Goal: Task Accomplishment & Management: Manage account settings

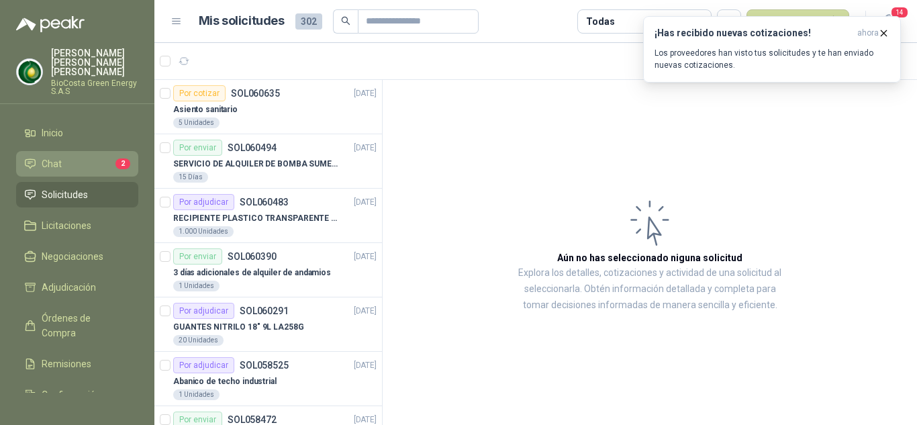
click at [66, 156] on li "Chat 2" at bounding box center [77, 163] width 106 height 15
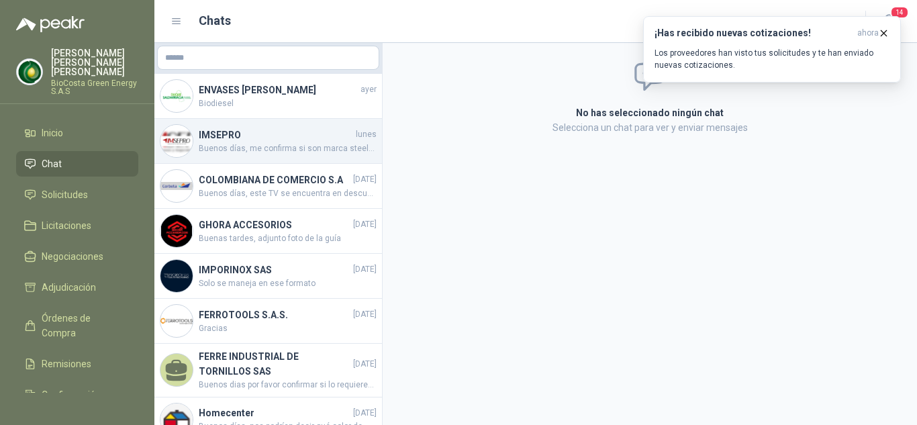
click at [297, 146] on span "Buenos días, me confirma si son marca steelpro?" at bounding box center [288, 148] width 178 height 13
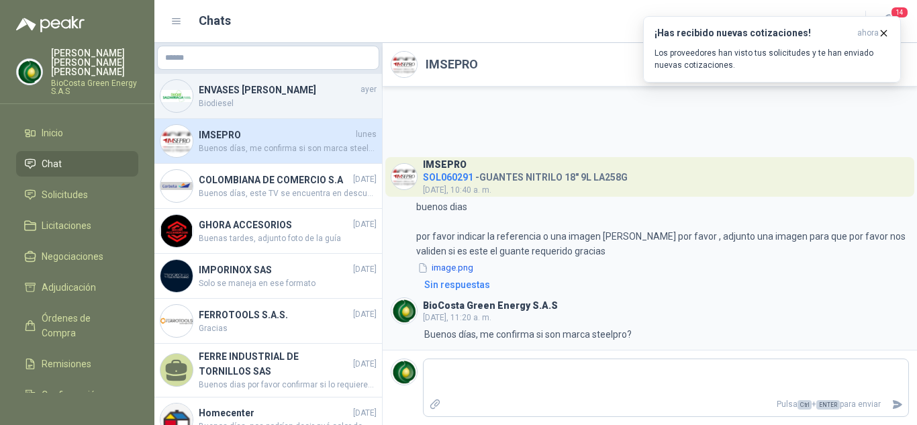
click at [294, 112] on div "ENVASES [PERSON_NAME] [DATE] Biodiesel" at bounding box center [267, 96] width 227 height 45
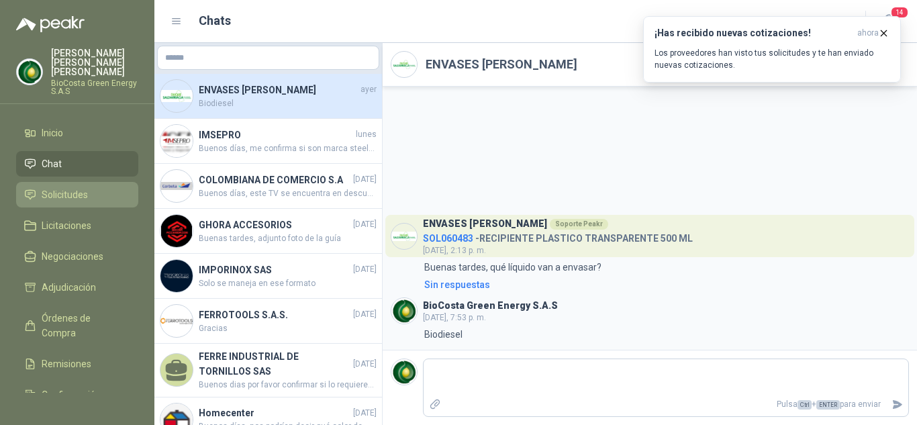
click at [58, 187] on span "Solicitudes" at bounding box center [65, 194] width 46 height 15
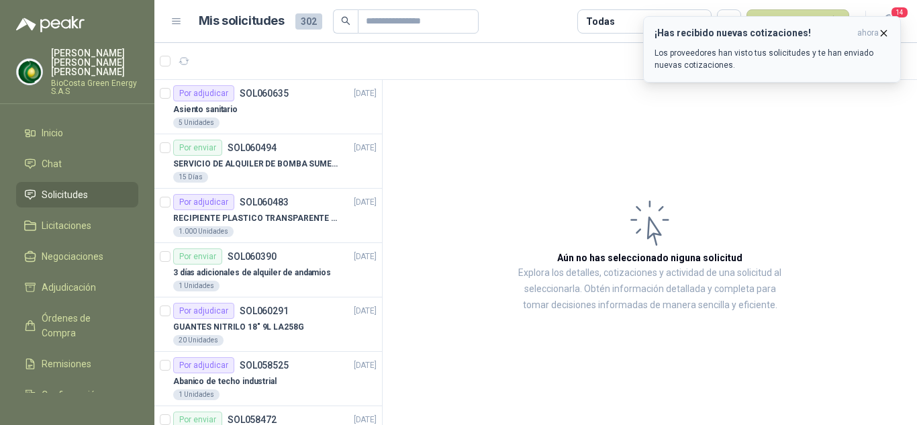
click at [779, 56] on p "Los proveedores han visto tus solicitudes y te han enviado nuevas cotizaciones." at bounding box center [771, 59] width 235 height 24
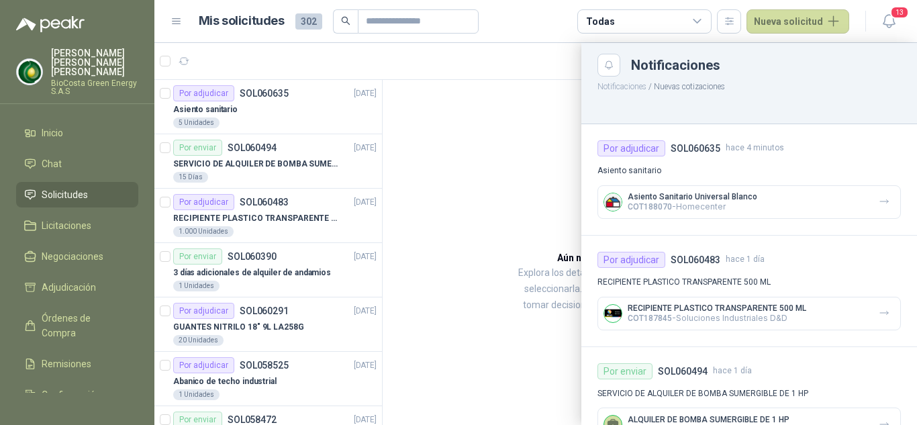
click at [807, 195] on div "Asiento Sanitario Universal Blanco COT188070 - Homecenter" at bounding box center [748, 202] width 303 height 34
click at [878, 202] on icon "button" at bounding box center [883, 201] width 11 height 11
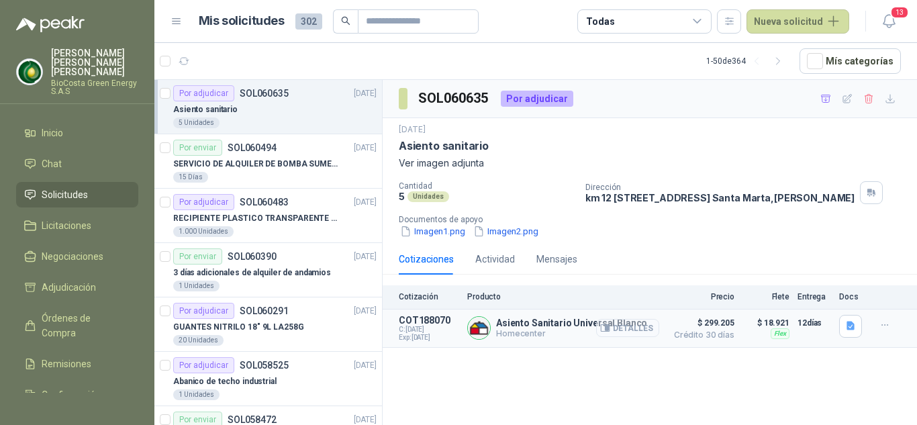
click at [627, 337] on button "Detalles" at bounding box center [627, 328] width 63 height 18
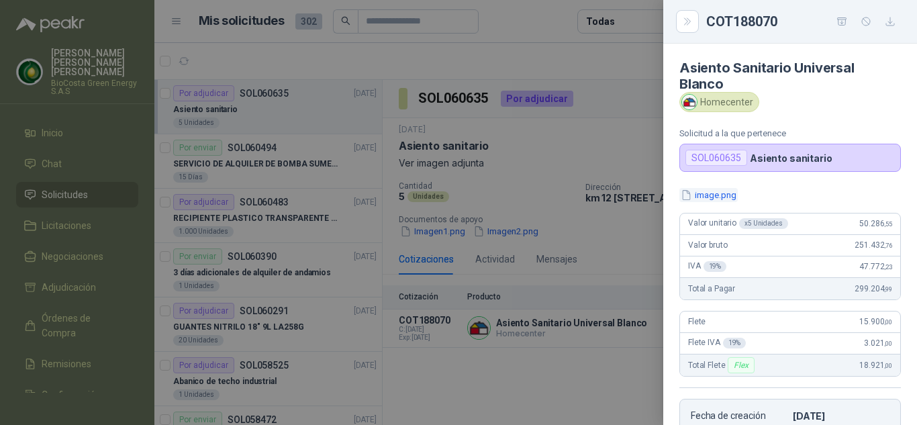
click at [707, 193] on button "image.png" at bounding box center [708, 195] width 58 height 14
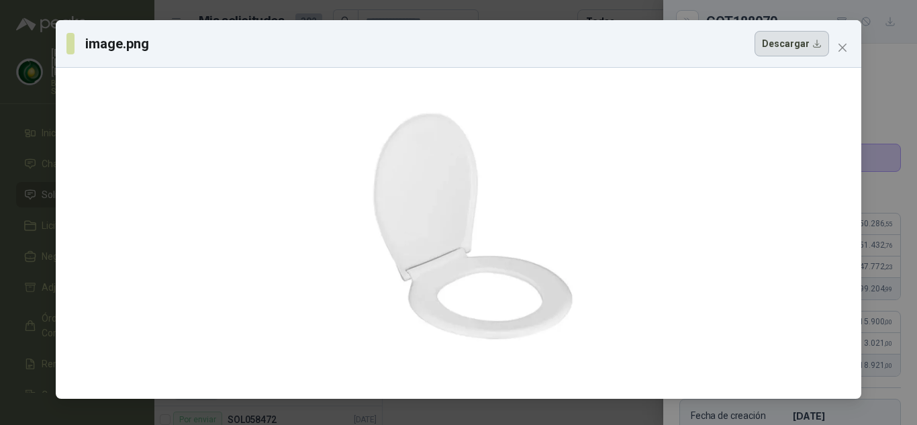
click at [801, 46] on button "Descargar" at bounding box center [791, 43] width 74 height 25
click at [842, 43] on icon "close" at bounding box center [842, 47] width 11 height 11
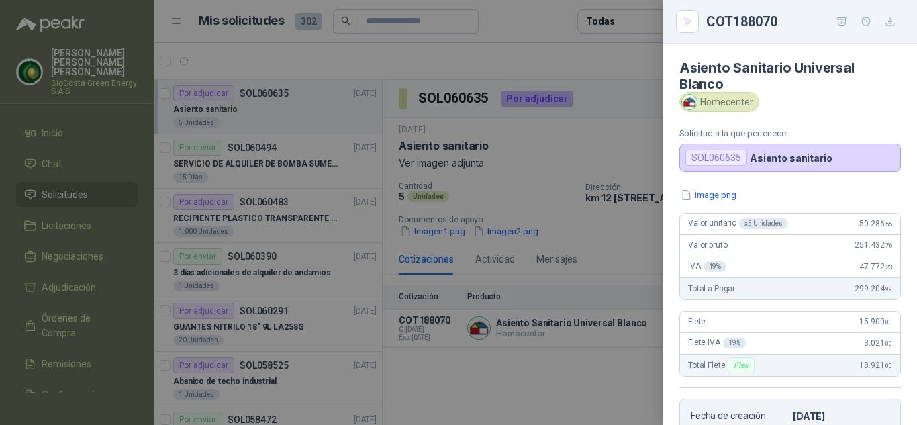
click at [605, 215] on div at bounding box center [458, 212] width 917 height 425
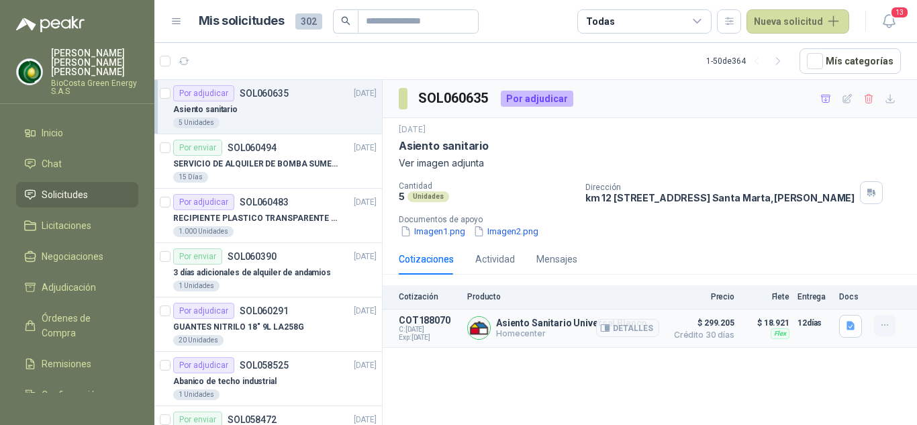
click at [884, 331] on icon "button" at bounding box center [884, 324] width 11 height 11
click at [564, 266] on div "Mensajes" at bounding box center [556, 259] width 41 height 15
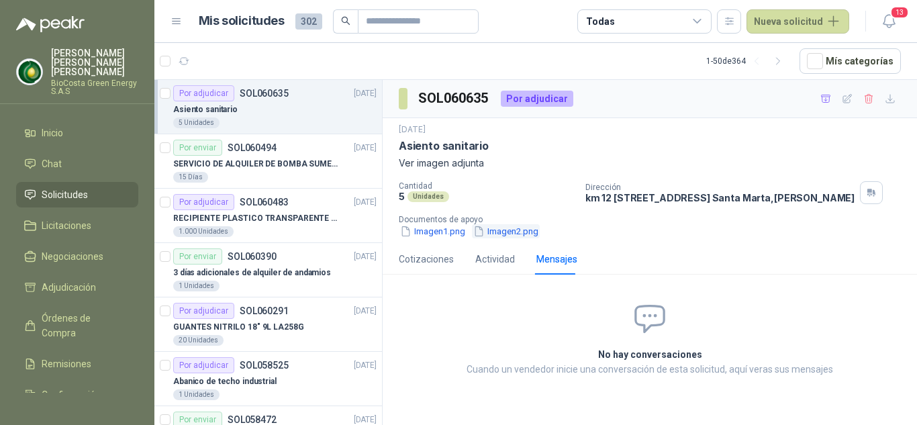
click at [513, 238] on button "Imagen2.png" at bounding box center [506, 231] width 68 height 14
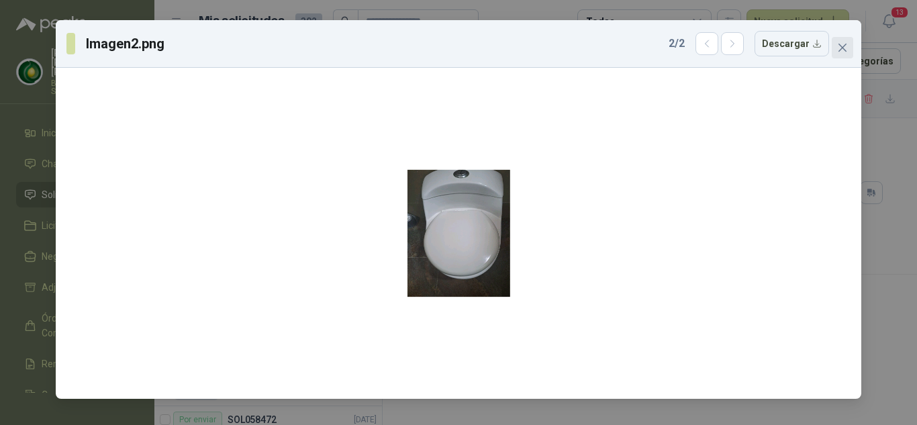
click at [843, 48] on icon "close" at bounding box center [842, 48] width 8 height 8
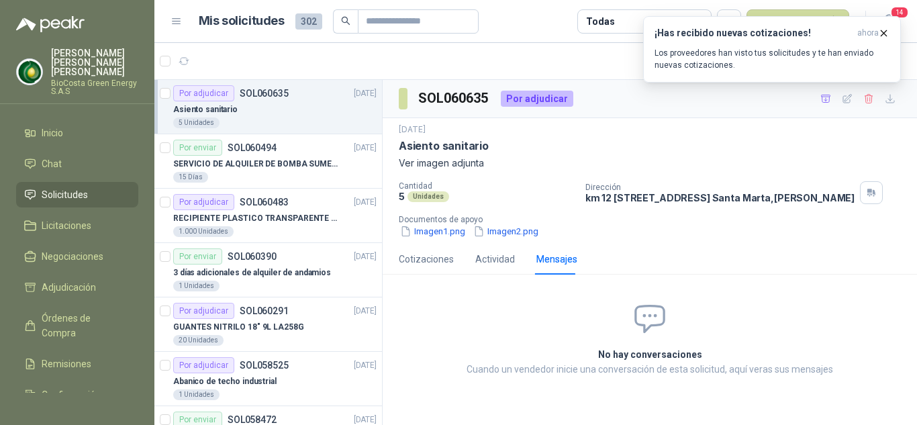
click at [288, 92] on div "Por adjudicar SOL060635 [DATE]" at bounding box center [274, 93] width 203 height 16
click at [291, 98] on div "Por adjudicar SOL060635 [DATE]" at bounding box center [274, 93] width 203 height 16
click at [63, 156] on li "Chat" at bounding box center [77, 163] width 106 height 15
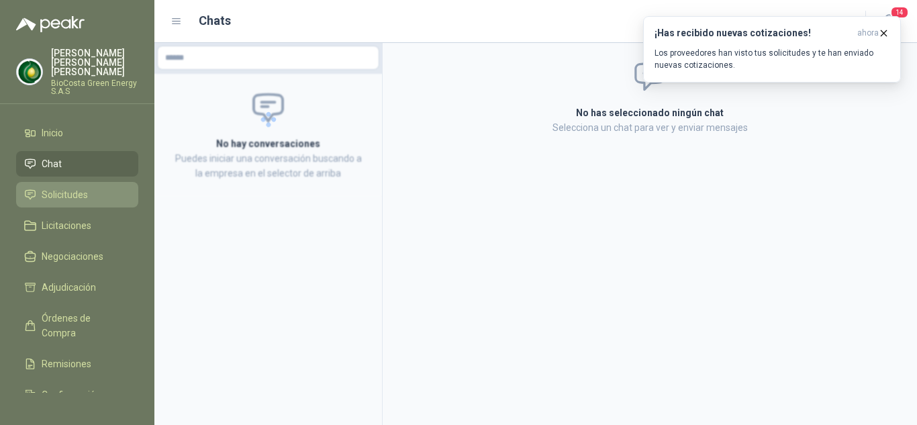
click at [74, 187] on span "Solicitudes" at bounding box center [65, 194] width 46 height 15
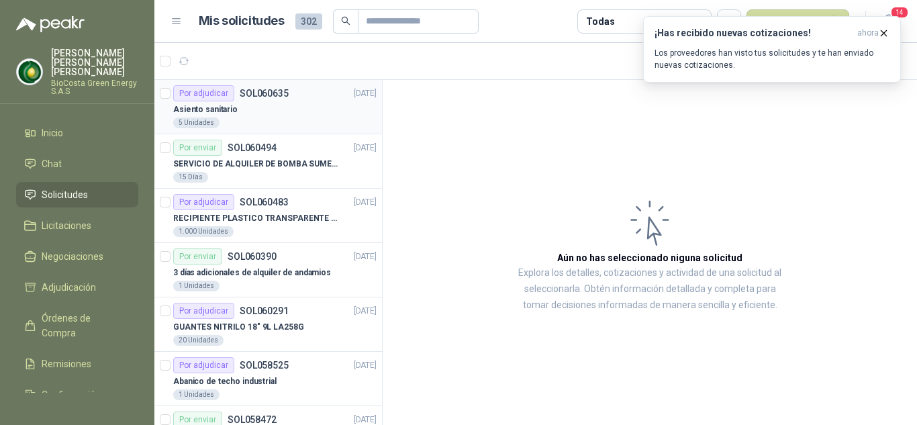
click at [280, 115] on div "Asiento sanitario" at bounding box center [274, 109] width 203 height 16
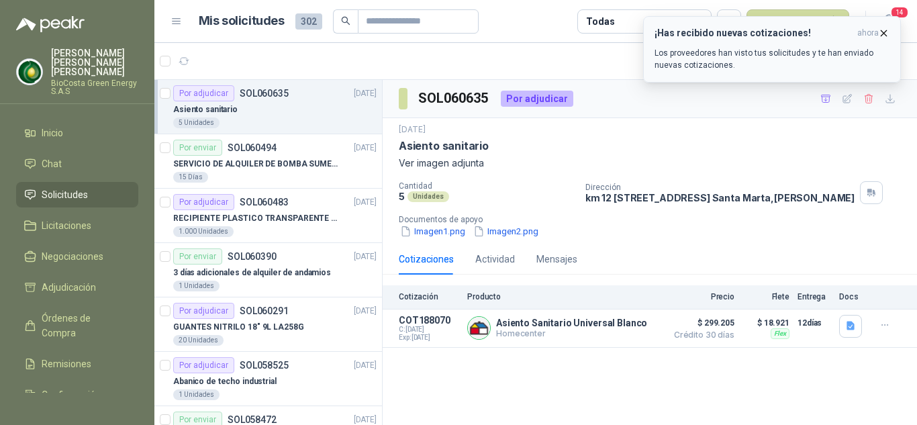
click at [785, 70] on p "Los proveedores han visto tus solicitudes y te han enviado nuevas cotizaciones." at bounding box center [771, 59] width 235 height 24
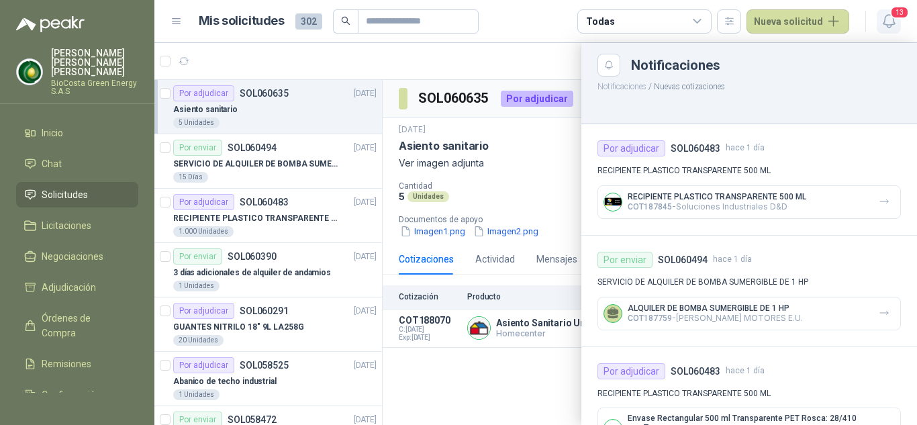
click at [889, 24] on icon "button" at bounding box center [888, 21] width 17 height 17
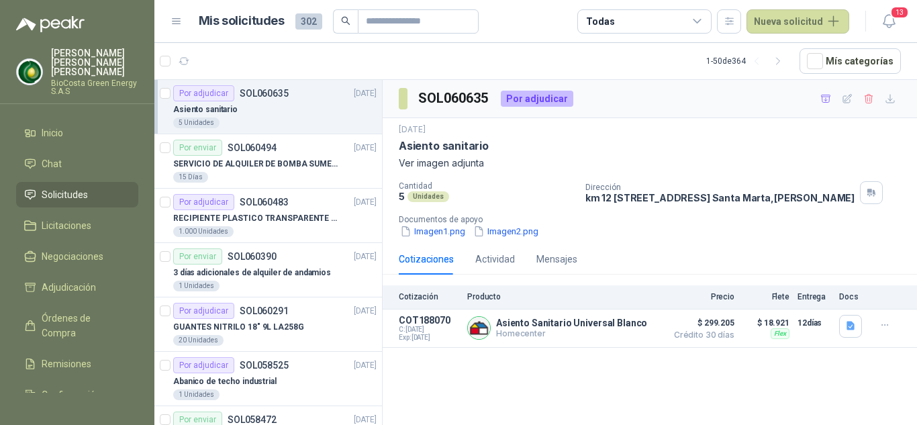
click at [272, 110] on div "Asiento sanitario" at bounding box center [274, 109] width 203 height 16
